Goal: Transaction & Acquisition: Purchase product/service

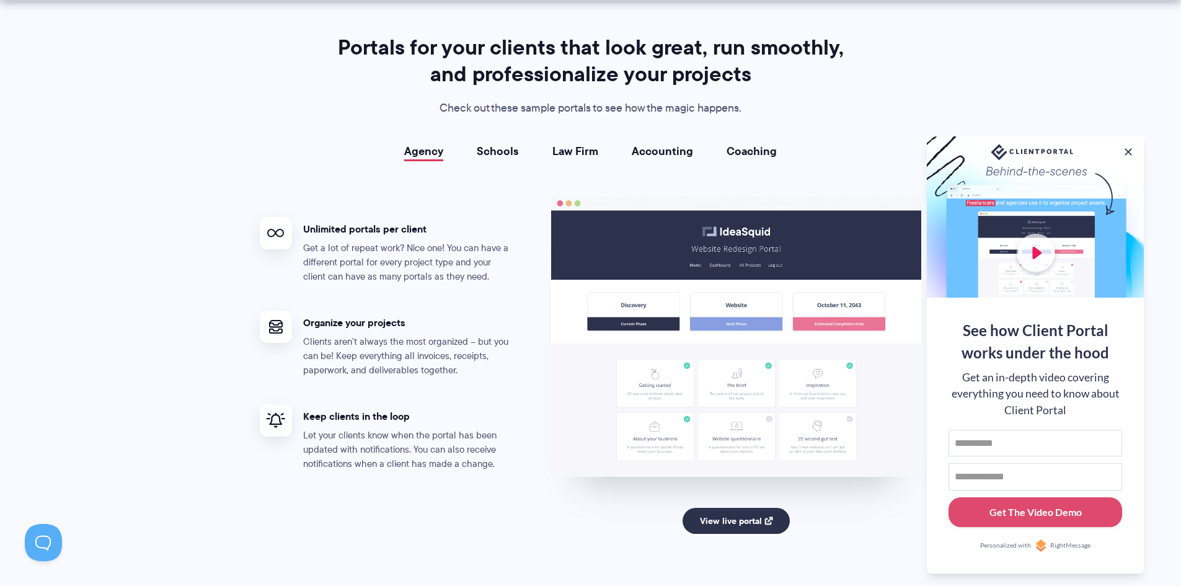
scroll to position [2213, 0]
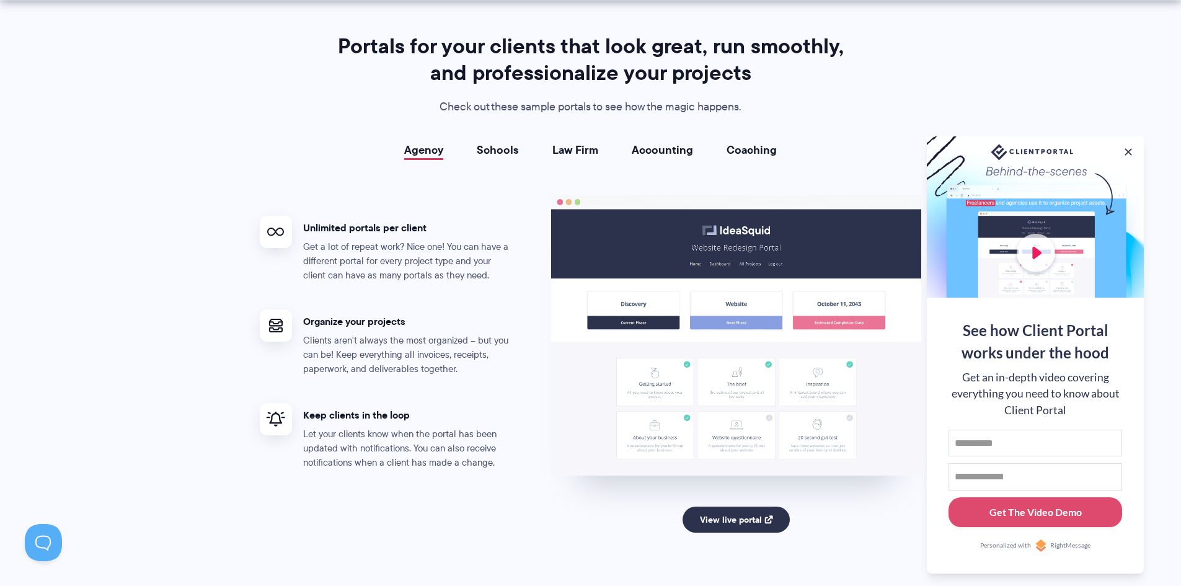
click at [501, 149] on link "Schools" at bounding box center [498, 150] width 42 height 12
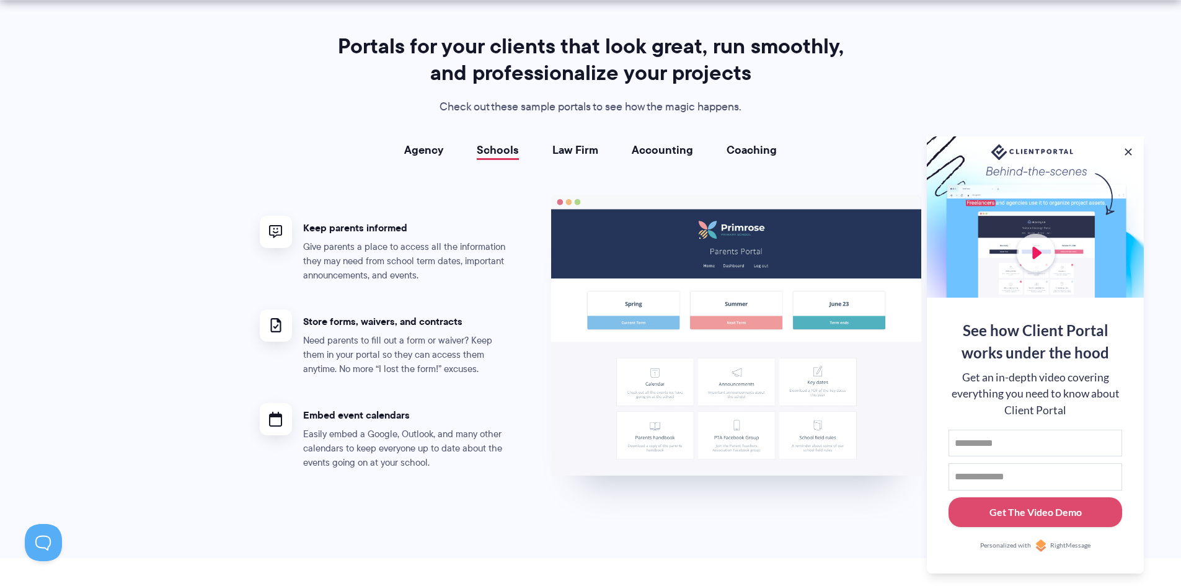
click at [591, 148] on link "Law Firm" at bounding box center [576, 150] width 46 height 12
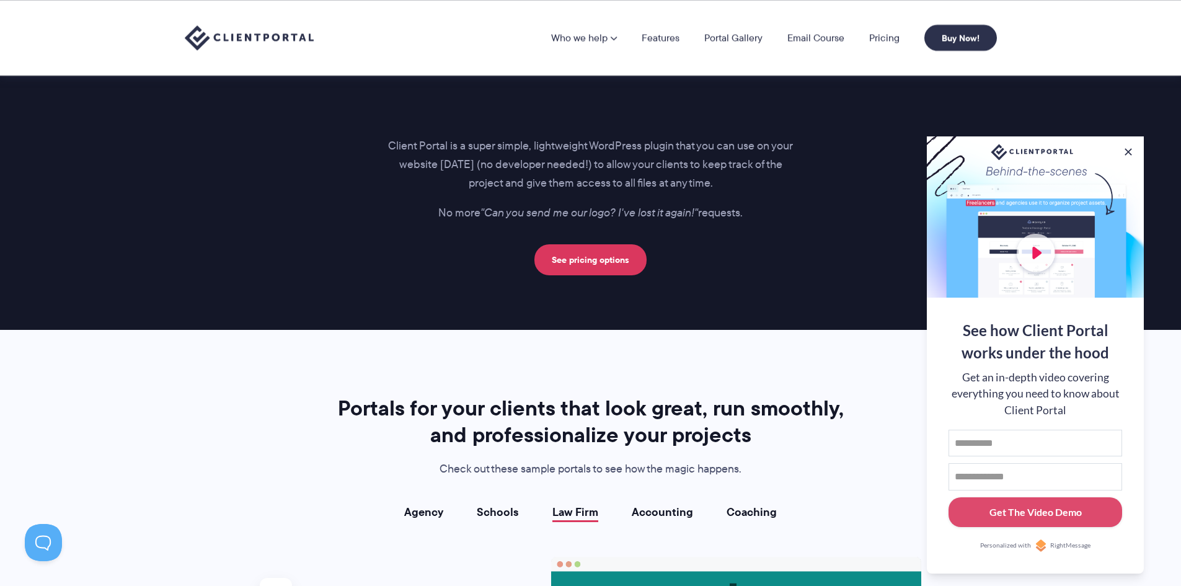
scroll to position [1850, 0]
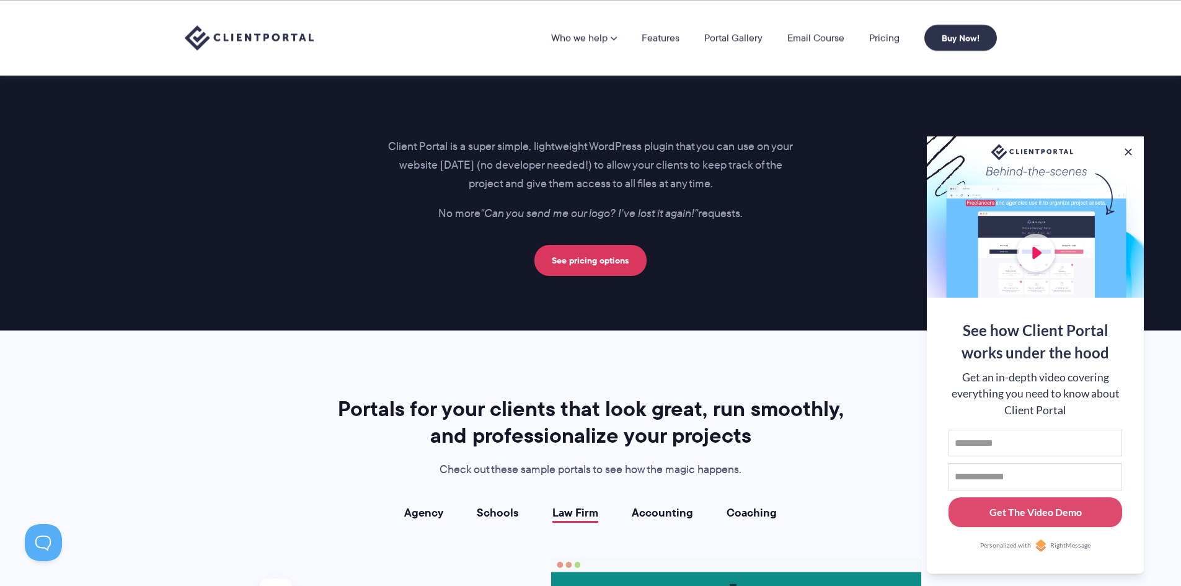
click at [605, 260] on link "See pricing options" at bounding box center [591, 260] width 112 height 31
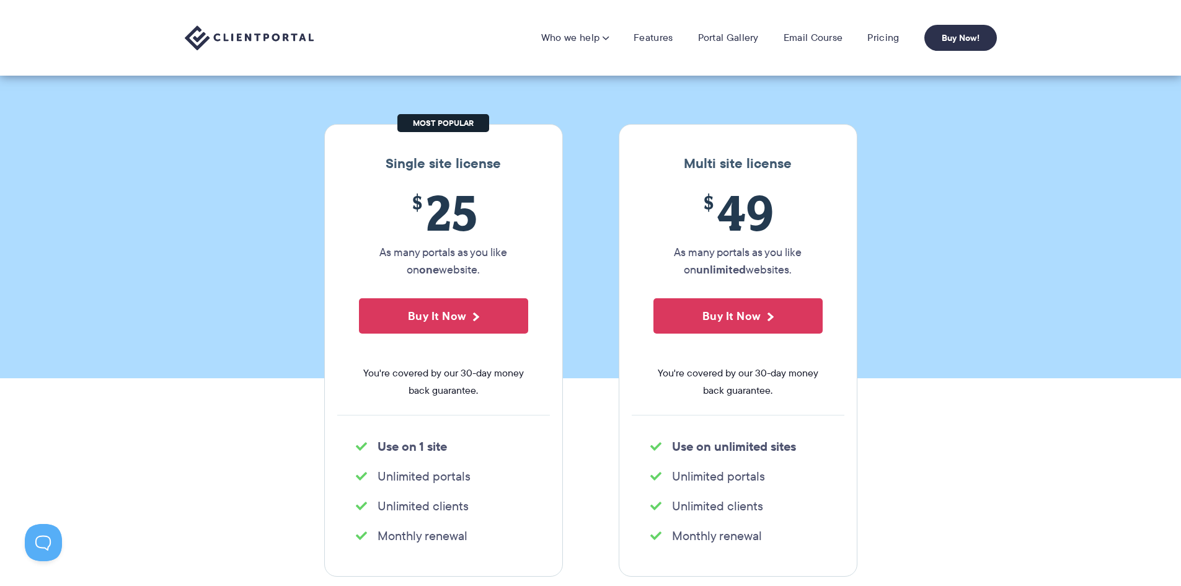
scroll to position [89, 0]
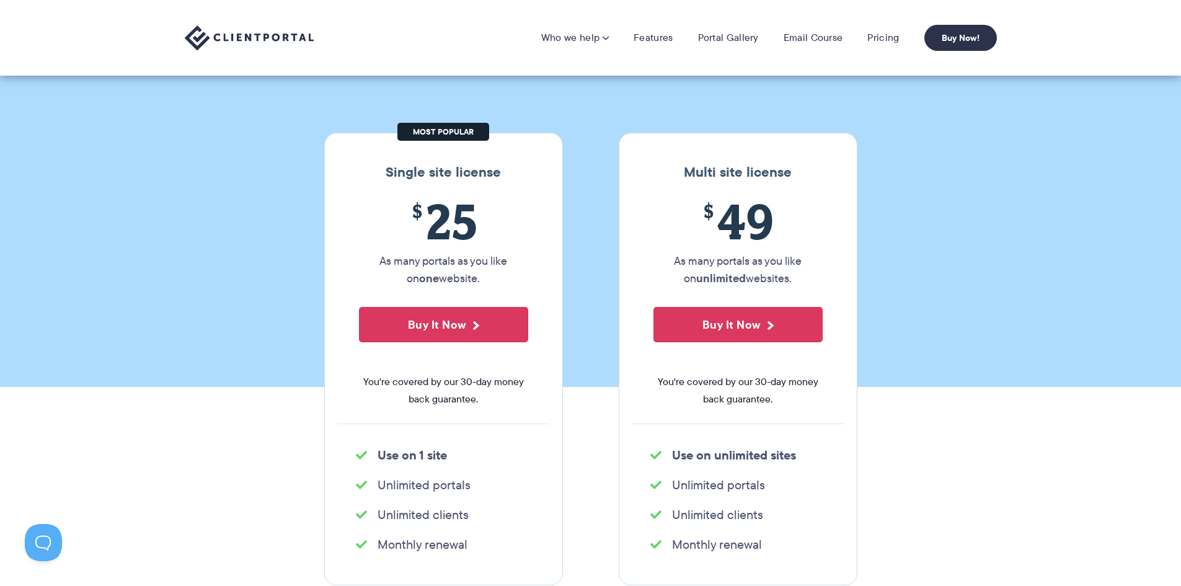
click at [438, 326] on button "Buy It Now" at bounding box center [443, 324] width 169 height 35
